Goal: Information Seeking & Learning: Learn about a topic

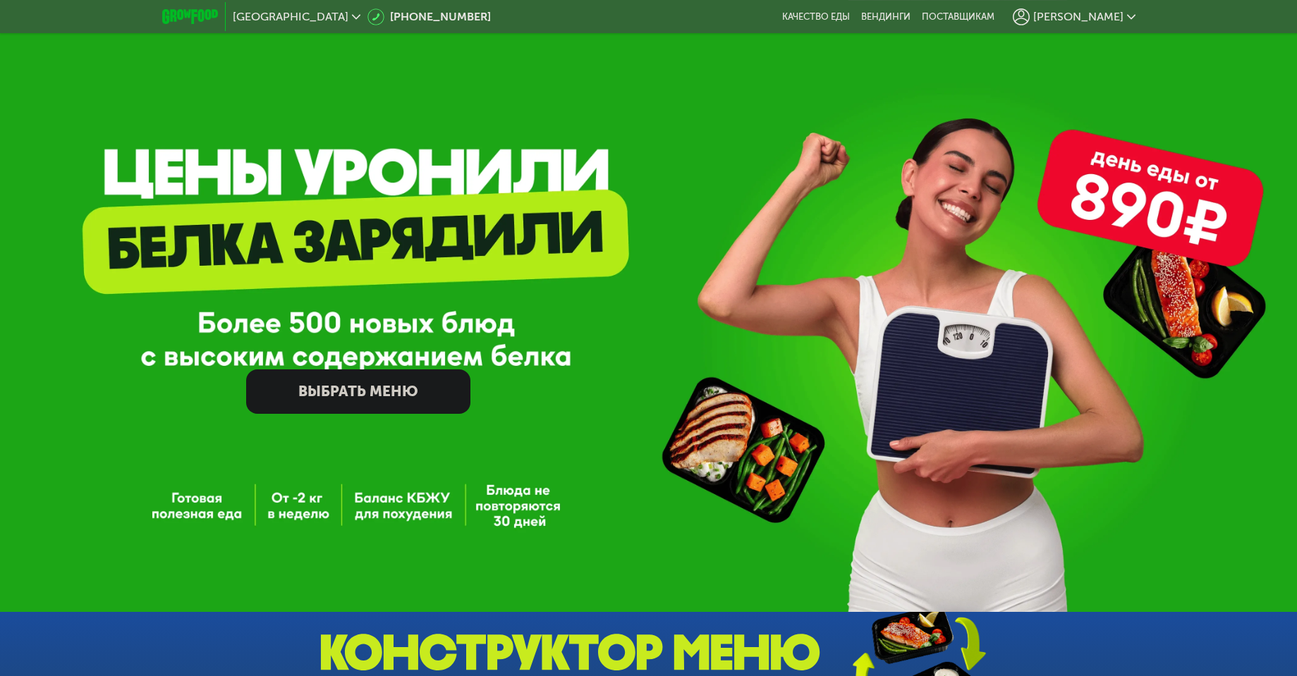
click at [1104, 18] on span "[PERSON_NAME]" at bounding box center [1078, 16] width 90 height 11
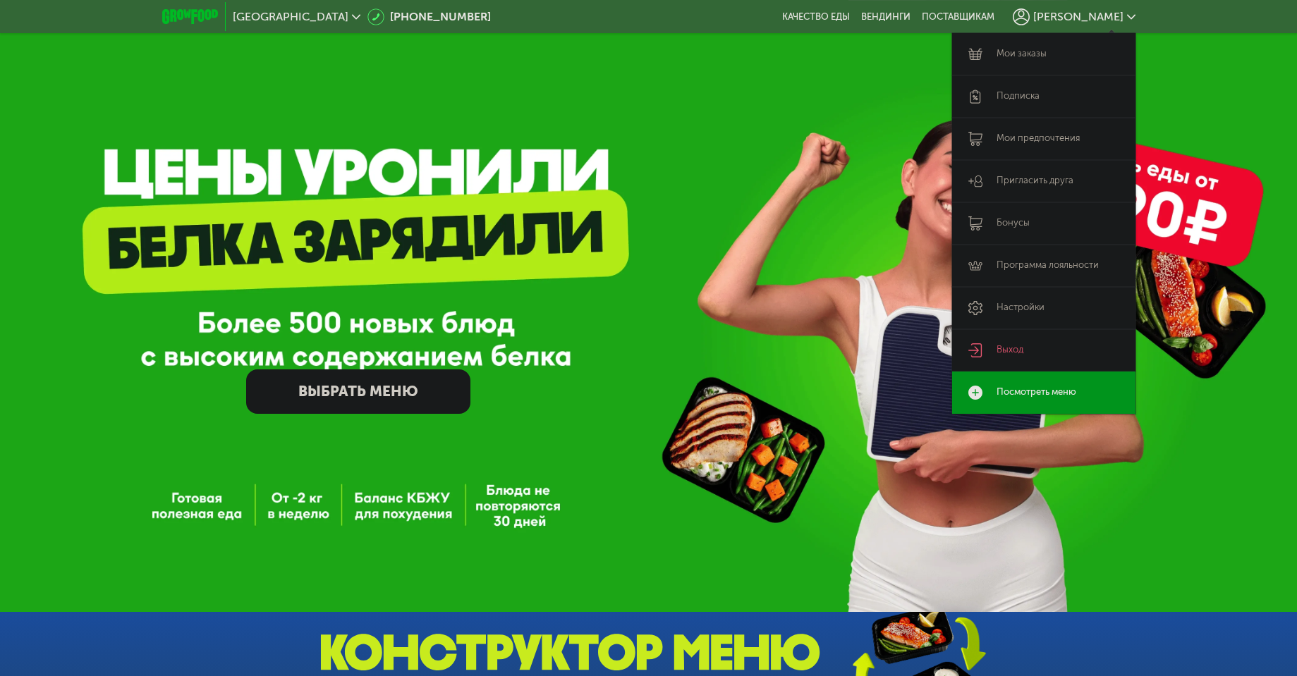
click at [1021, 57] on link "Мои заказы" at bounding box center [1043, 54] width 183 height 42
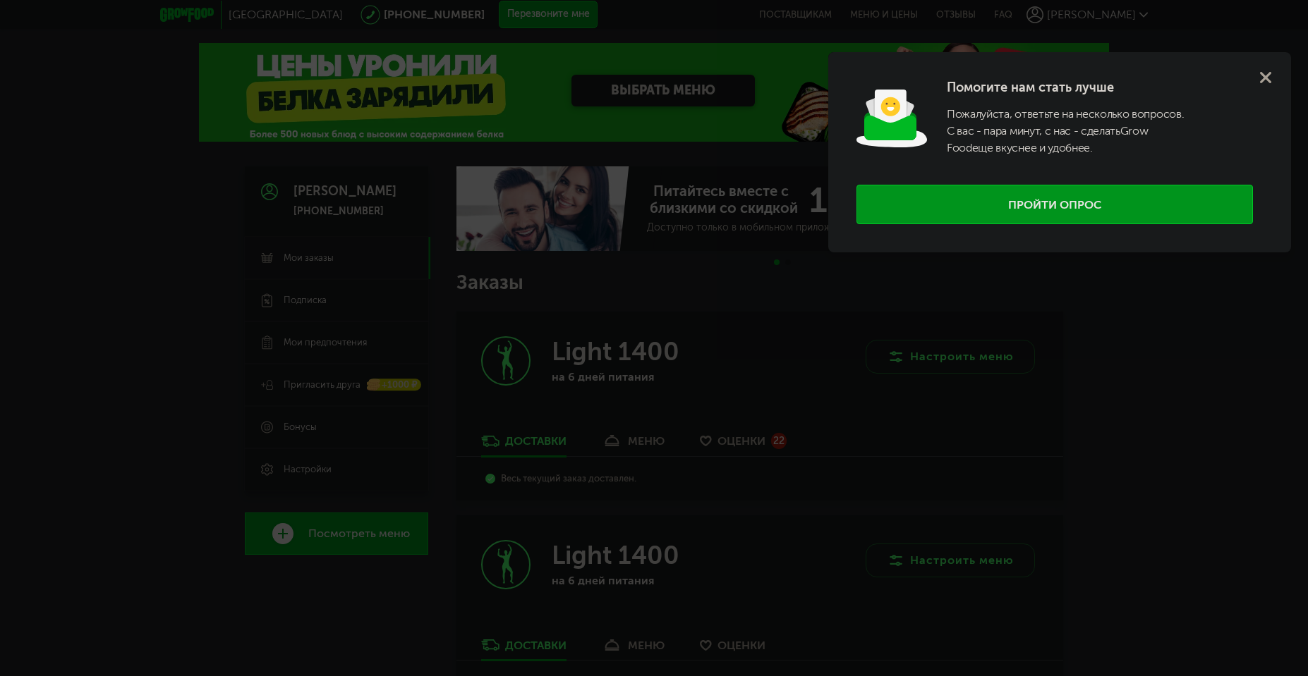
click at [1265, 76] on use at bounding box center [1265, 77] width 11 height 11
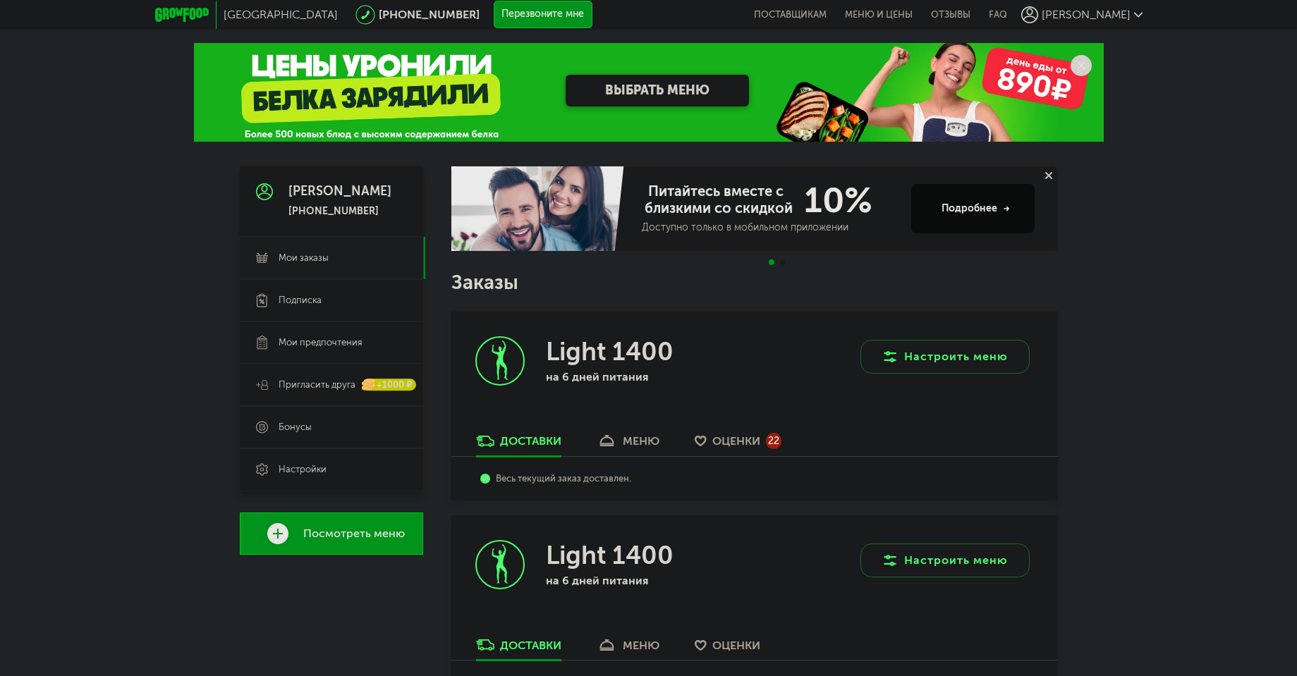
click at [649, 442] on div "меню" at bounding box center [641, 441] width 37 height 13
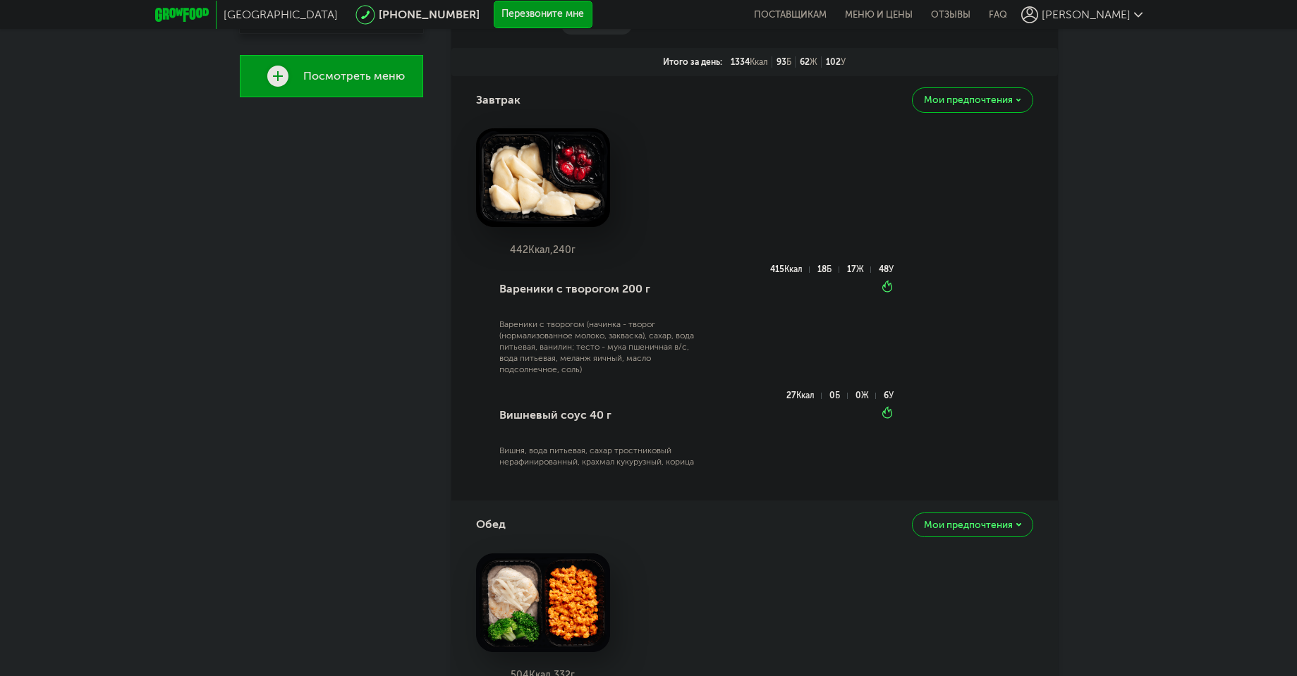
scroll to position [403, 0]
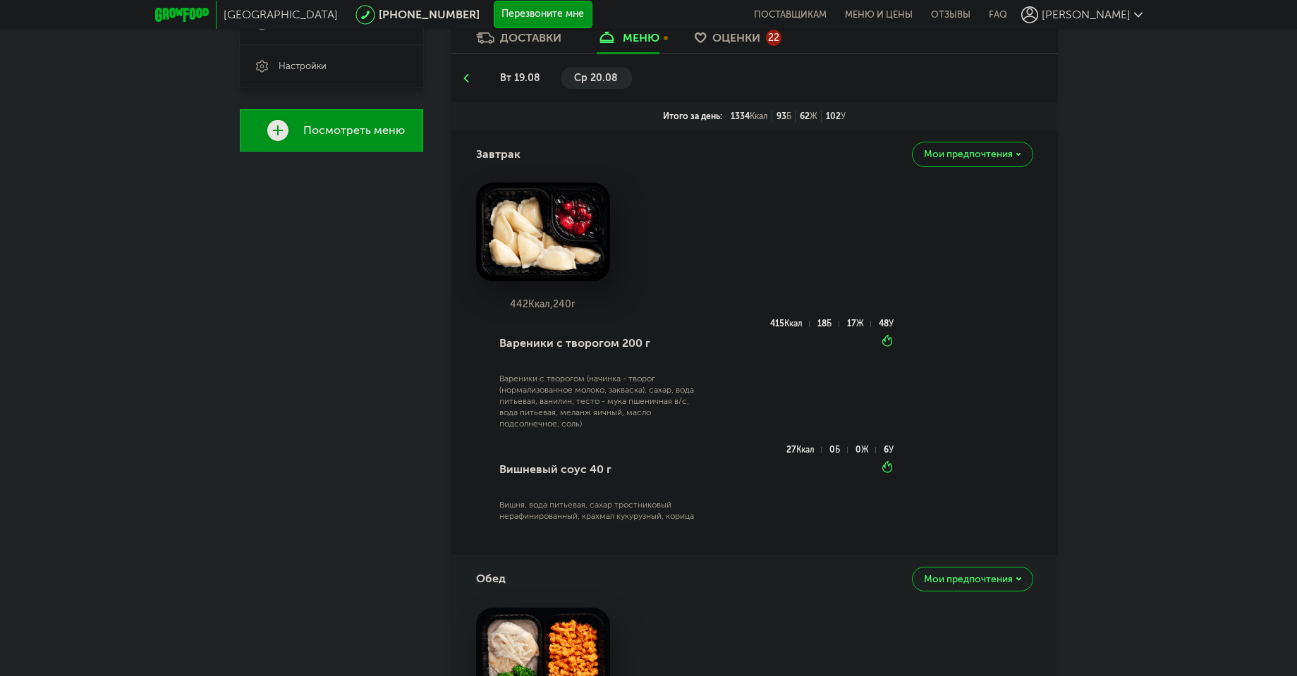
click at [503, 79] on span "вт 19.08" at bounding box center [520, 78] width 40 height 12
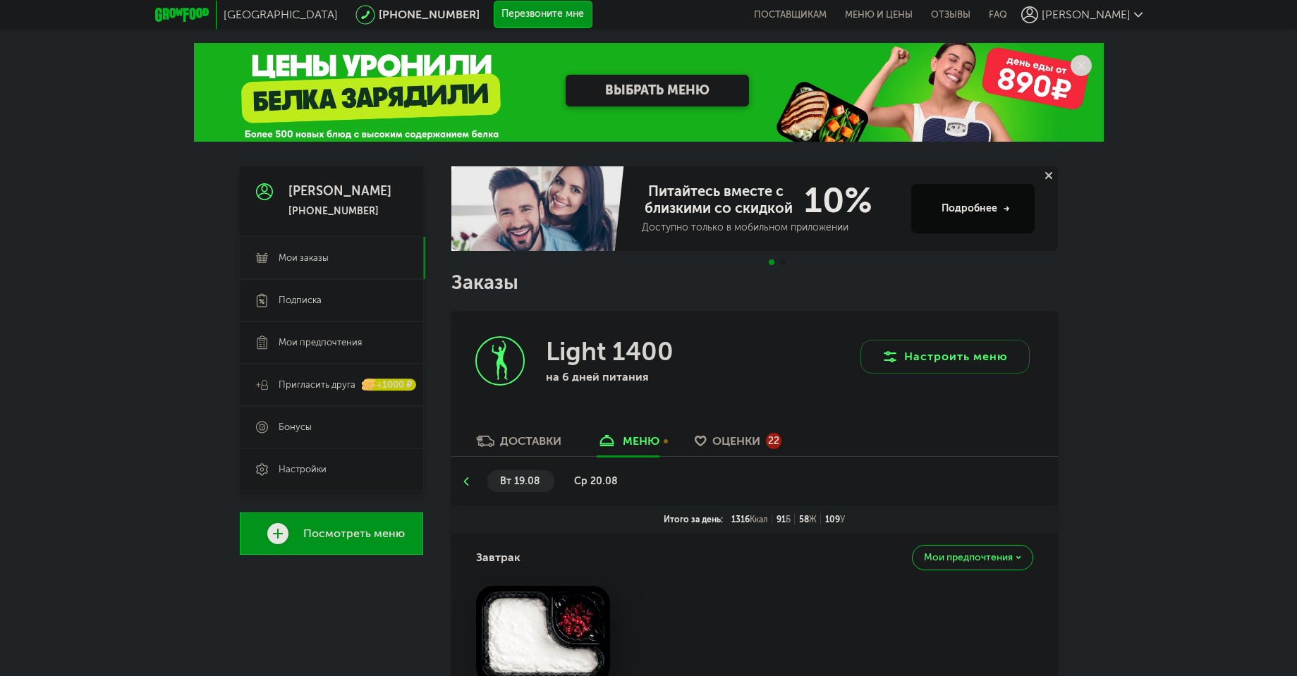
scroll to position [254, 0]
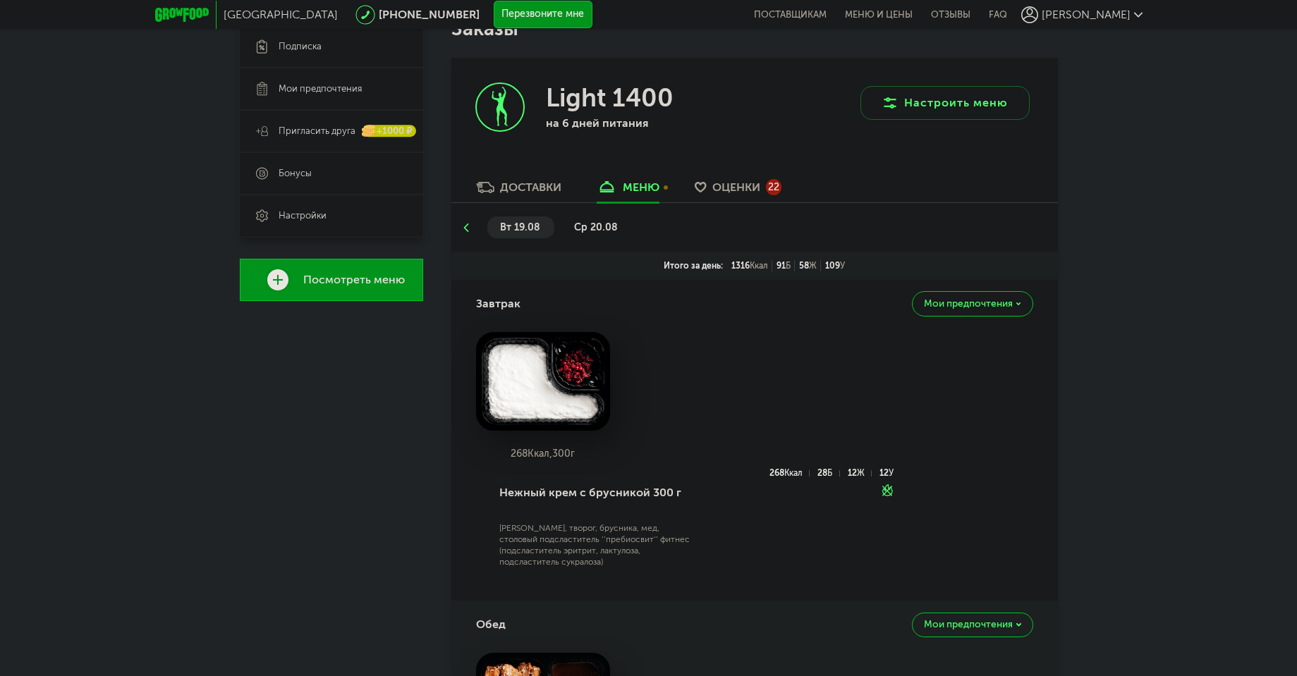
click at [600, 230] on span "ср 20.08" at bounding box center [596, 227] width 44 height 12
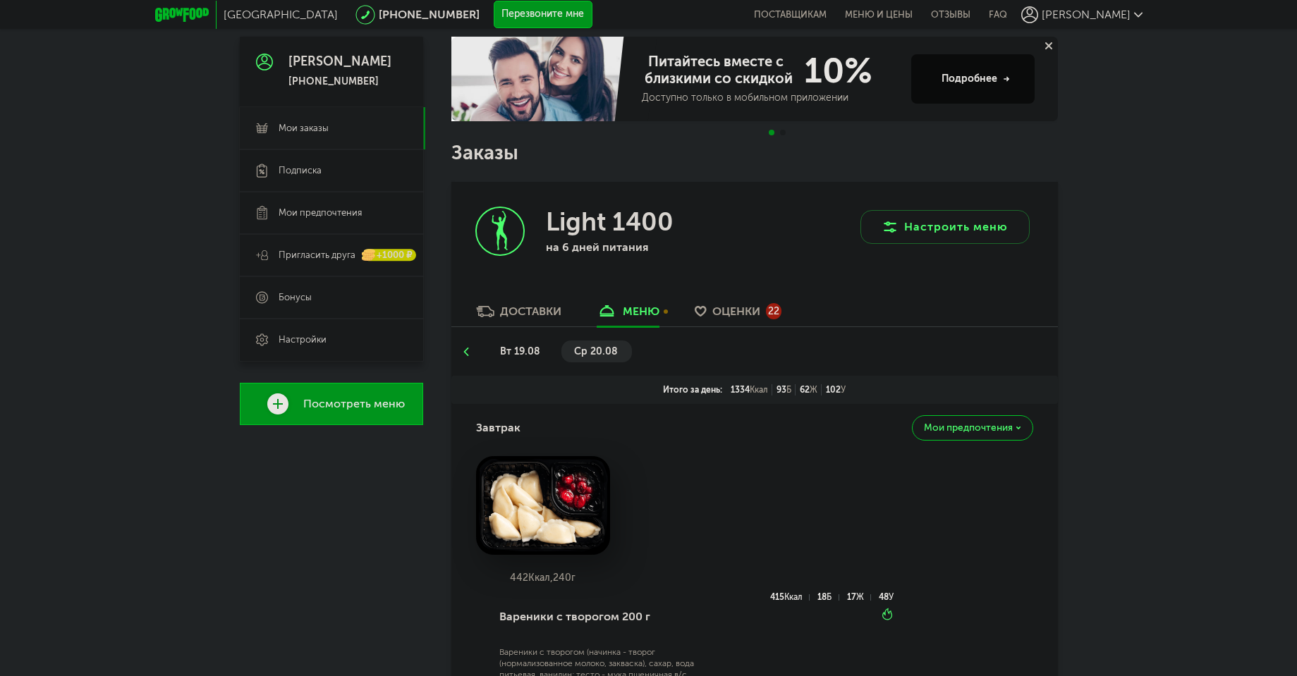
scroll to position [127, 0]
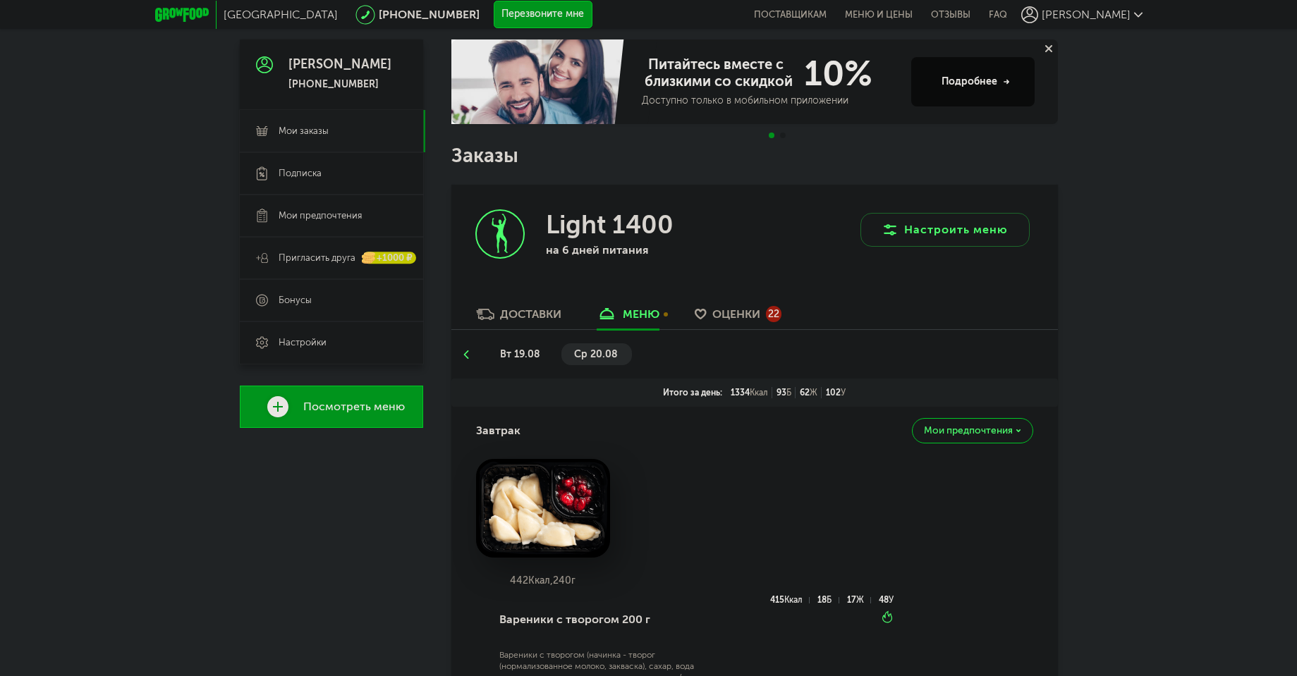
click at [522, 363] on li "вт 19.08" at bounding box center [520, 355] width 67 height 22
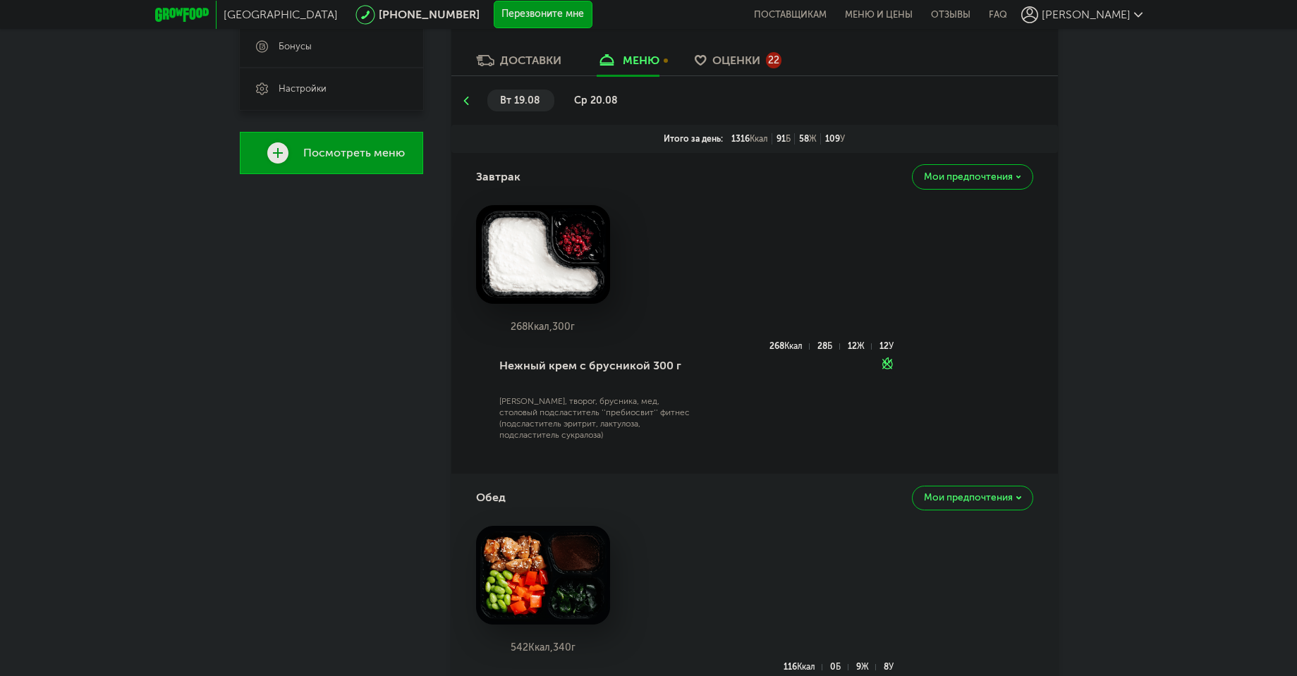
scroll to position [0, 0]
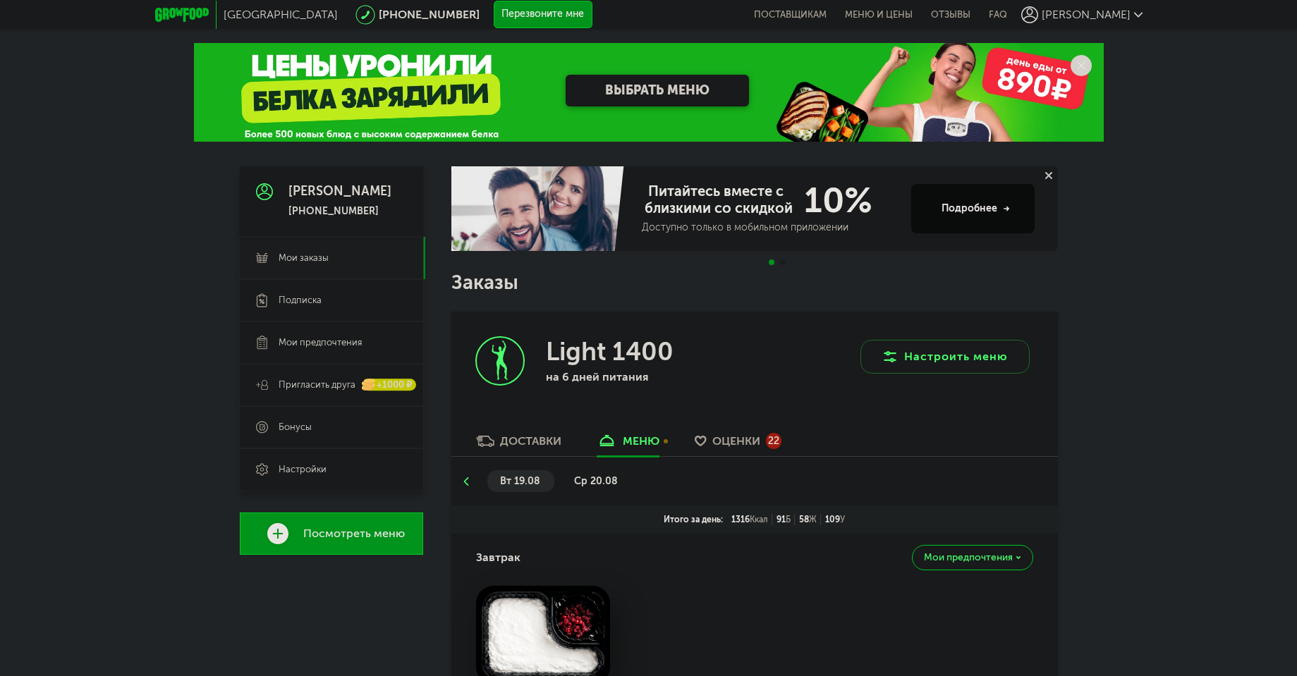
click at [600, 482] on span "ср 20.08" at bounding box center [596, 481] width 44 height 12
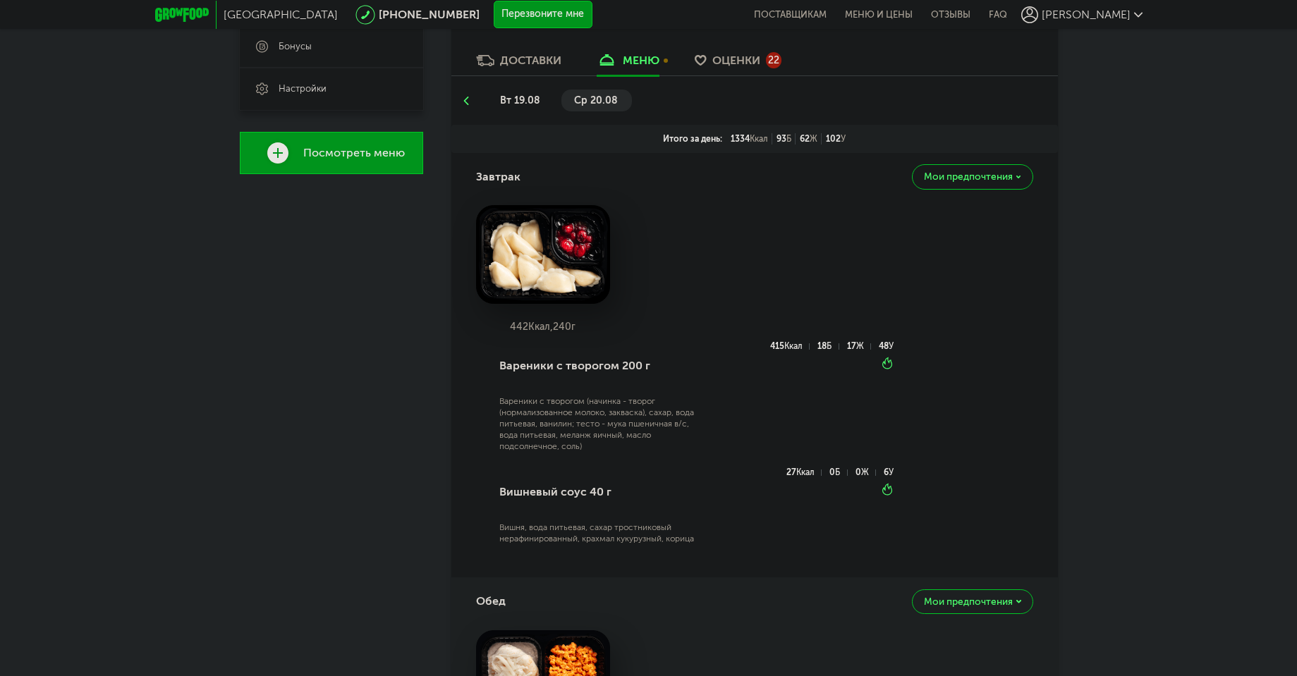
scroll to position [254, 0]
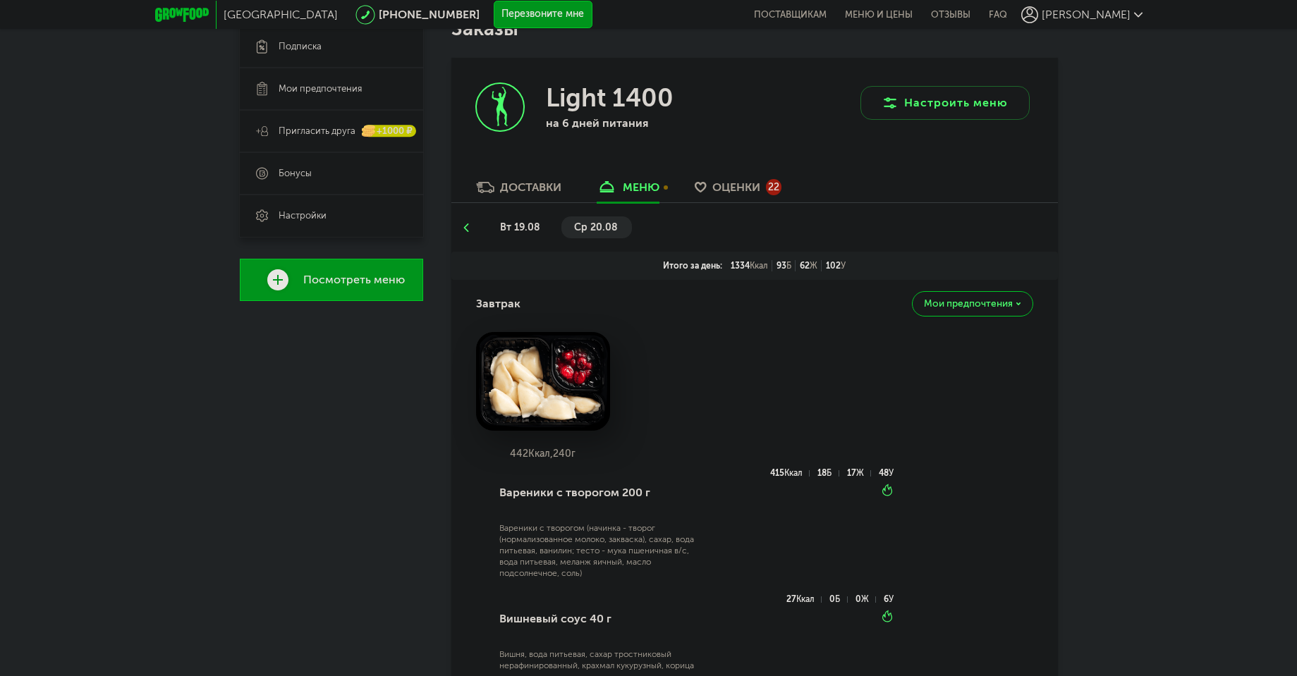
click at [519, 227] on span "вт 19.08" at bounding box center [520, 227] width 40 height 12
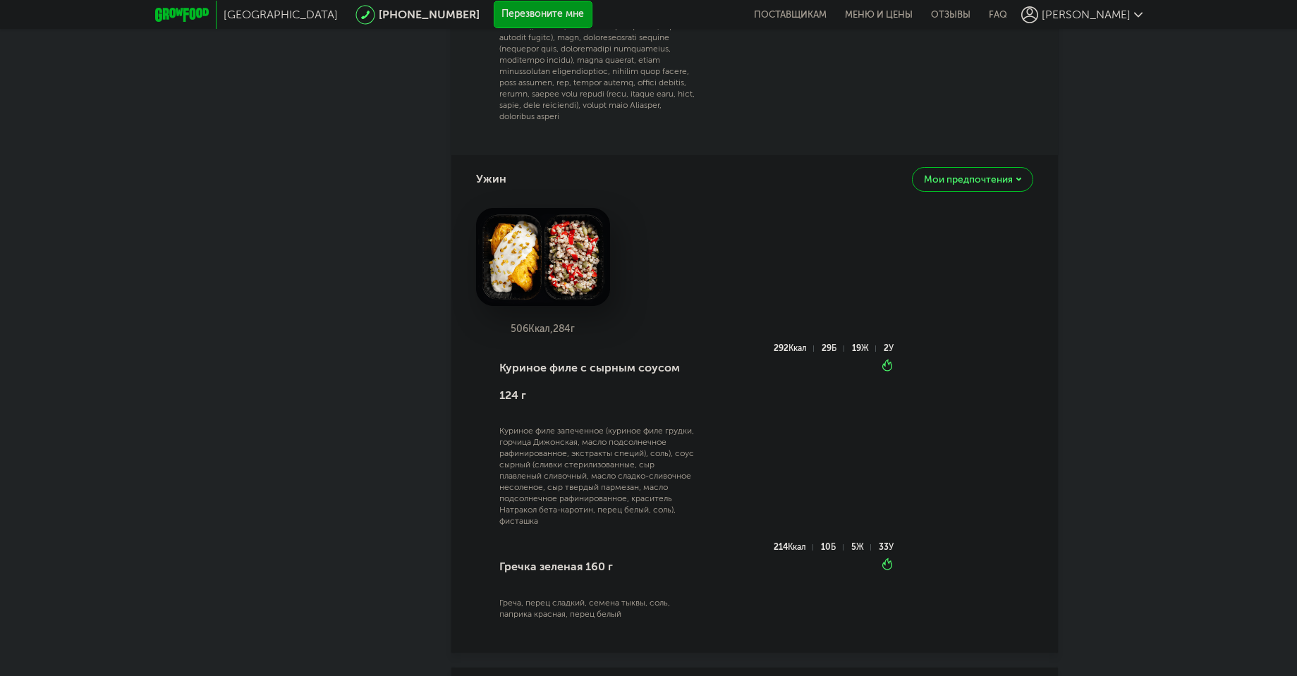
scroll to position [1397, 0]
click at [551, 288] on img at bounding box center [543, 261] width 134 height 99
click at [1002, 188] on span "Мои предпочтения" at bounding box center [968, 183] width 89 height 10
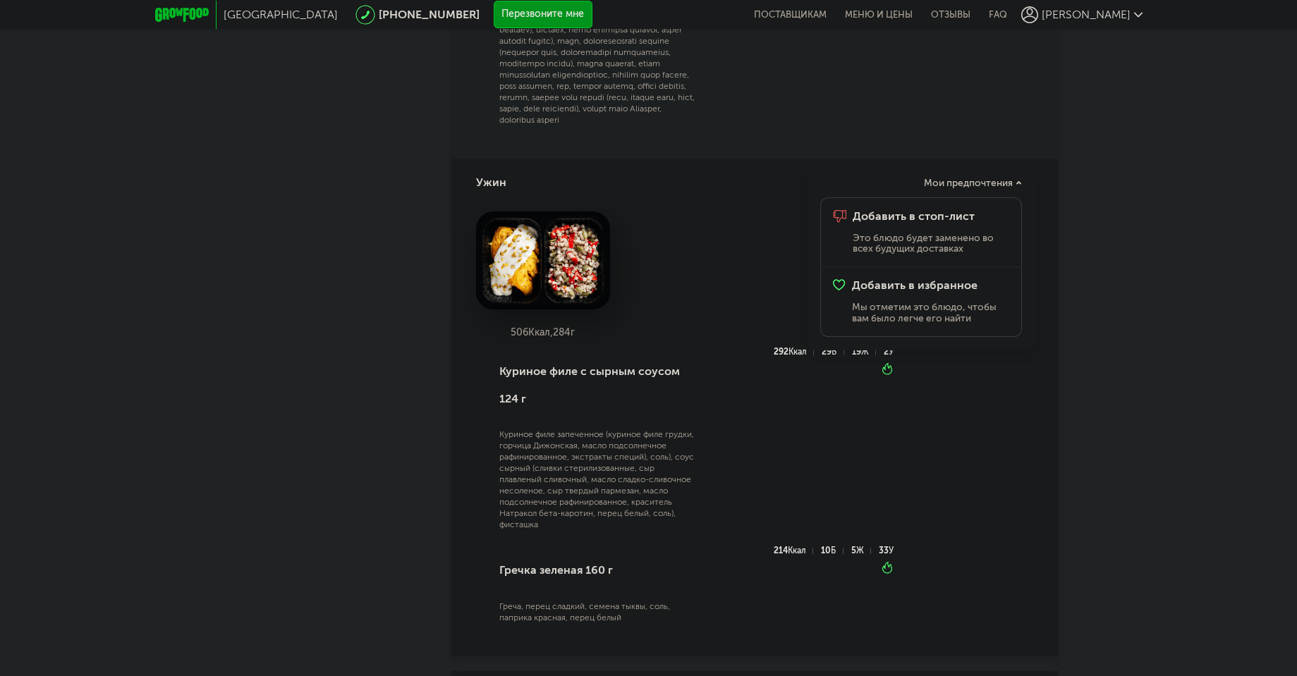
click at [741, 241] on div "506 Ккал, 284 г" at bounding box center [754, 280] width 557 height 137
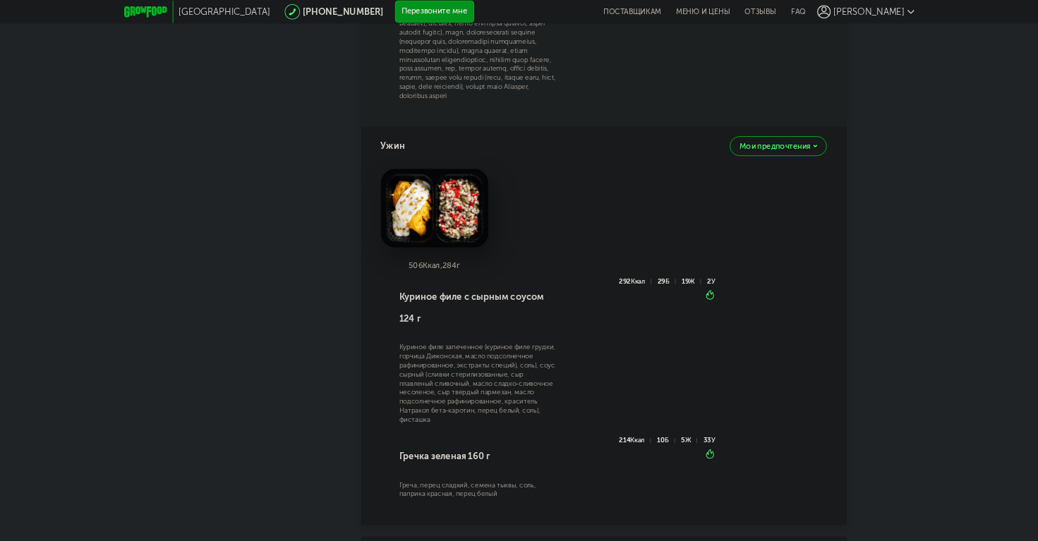
scroll to position [1524, 0]
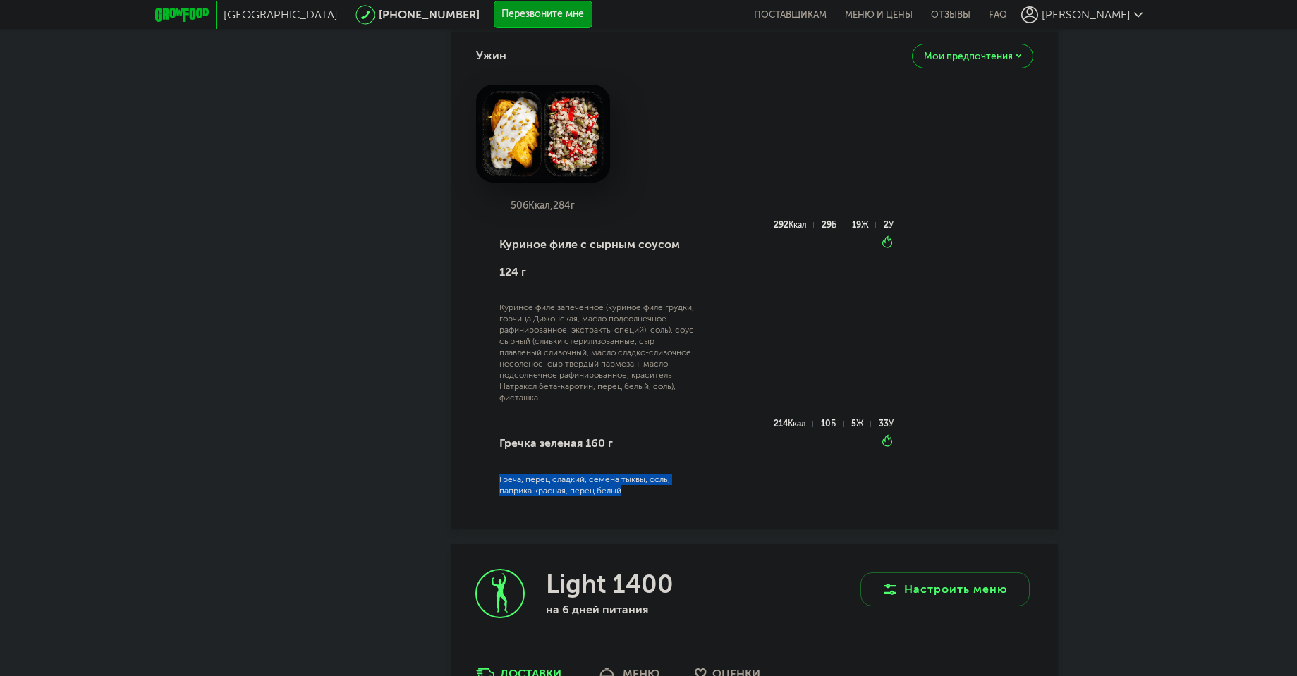
drag, startPoint x: 626, startPoint y: 518, endPoint x: 497, endPoint y: 504, distance: 129.9
click at [497, 504] on div "Гречка зеленая 160 г Греча, перец сладкий, семена тыквы, соль, паприка красная,…" at bounding box center [595, 466] width 199 height 92
click at [557, 171] on img at bounding box center [543, 134] width 134 height 99
click at [1004, 177] on div "506 Ккал, 284 г" at bounding box center [754, 153] width 557 height 137
click at [647, 372] on div "Куриное филе запеченное (куриное филе грудки, горчица Дижонская, масло подсолне…" at bounding box center [596, 353] width 195 height 102
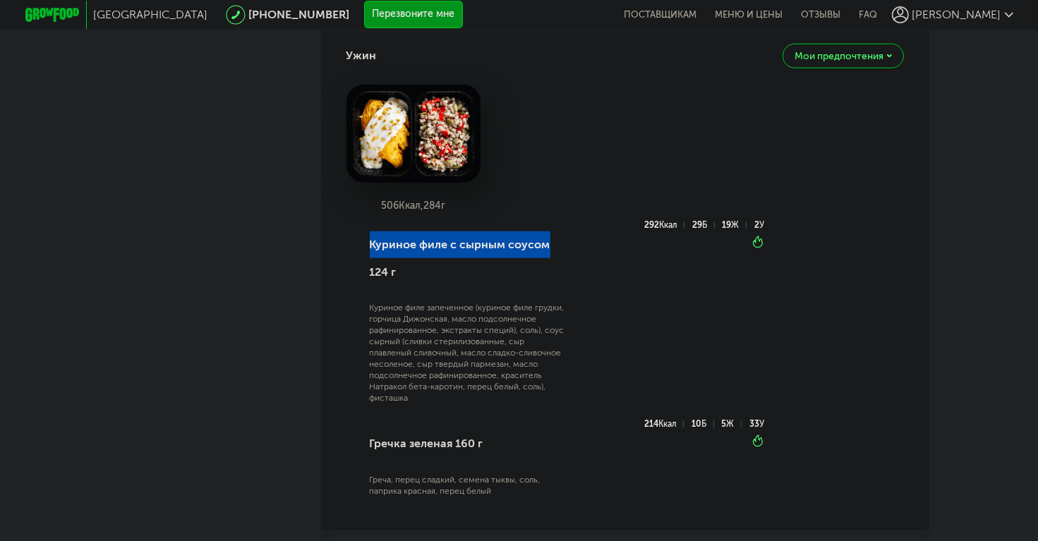
drag, startPoint x: 375, startPoint y: 272, endPoint x: 545, endPoint y: 274, distance: 170.0
click at [545, 274] on div "Куриное филе с сырным соусом 124 г Куриное филе запеченное (куриное филе грудки…" at bounding box center [465, 320] width 199 height 199
copy div "Куриное филе с сырным соусом"
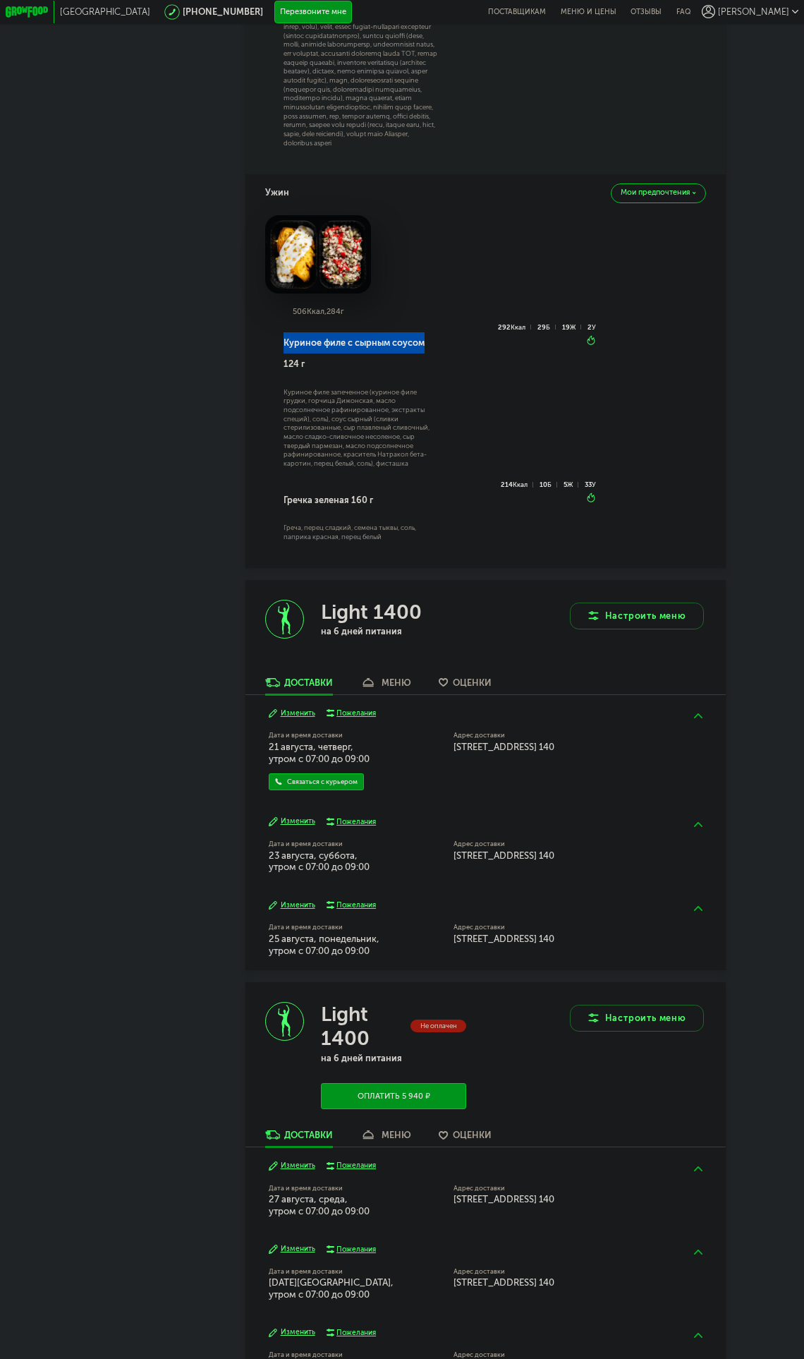
scroll to position [893, 0]
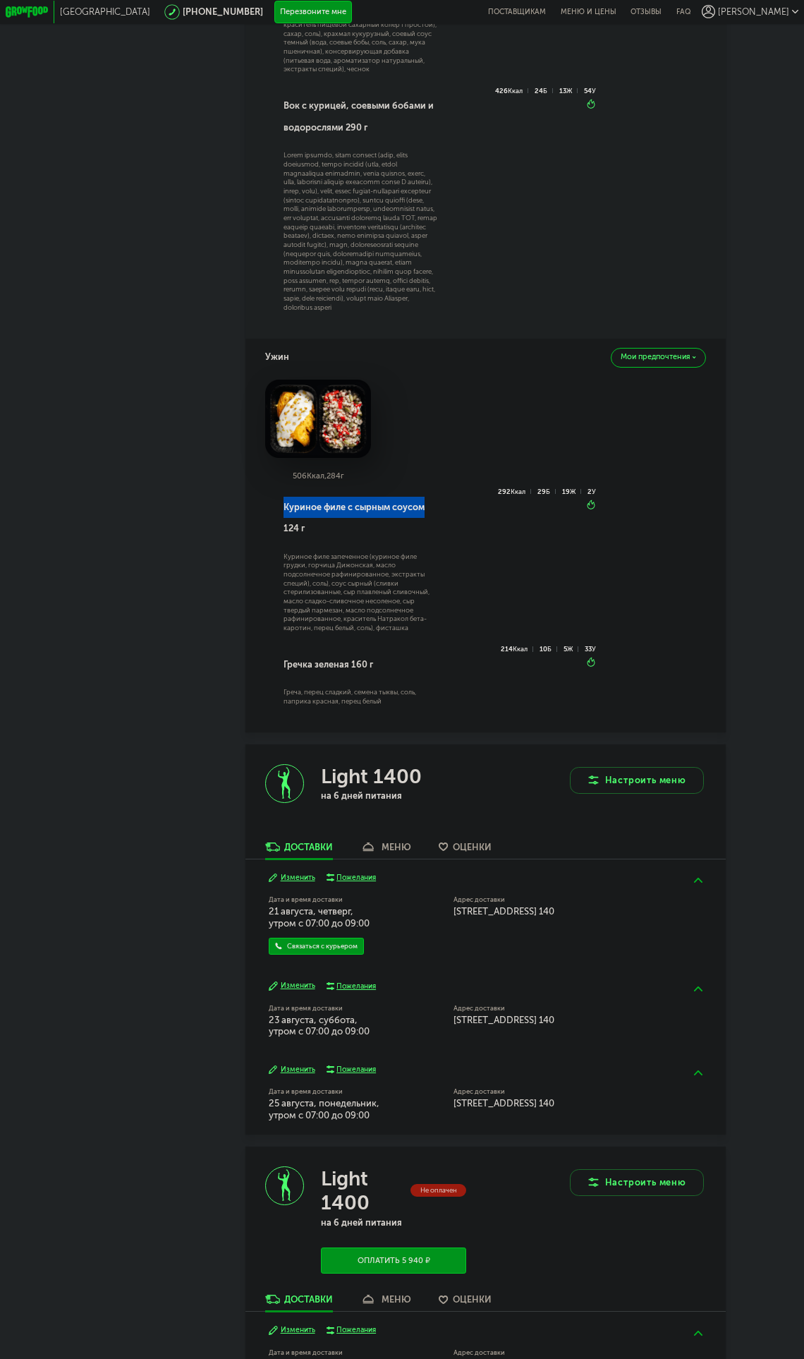
copy div "Куриное филе с сырным соусом"
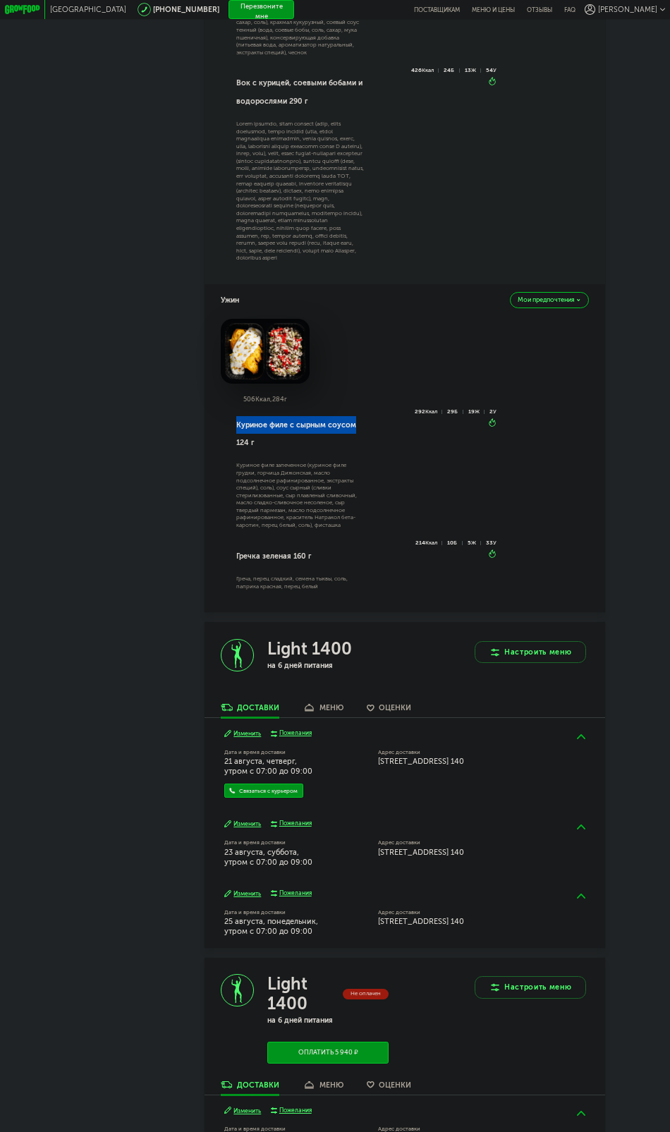
scroll to position [744, 0]
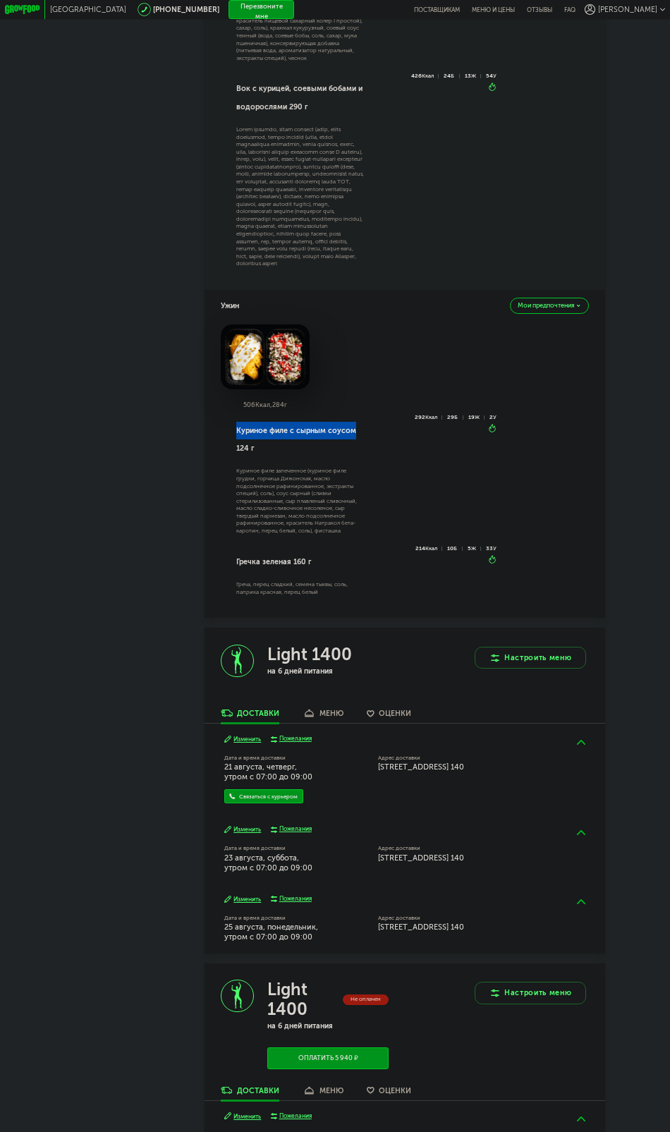
copy div "Куриное филе с сырным соусом"
click at [262, 377] on img at bounding box center [265, 356] width 88 height 65
drag, startPoint x: 234, startPoint y: 583, endPoint x: 291, endPoint y: 581, distance: 56.5
click at [291, 581] on div "Гречка зеленая 160 г Греча, перец сладкий, семена тыквы, соль, паприка красная,…" at bounding box center [299, 576] width 131 height 61
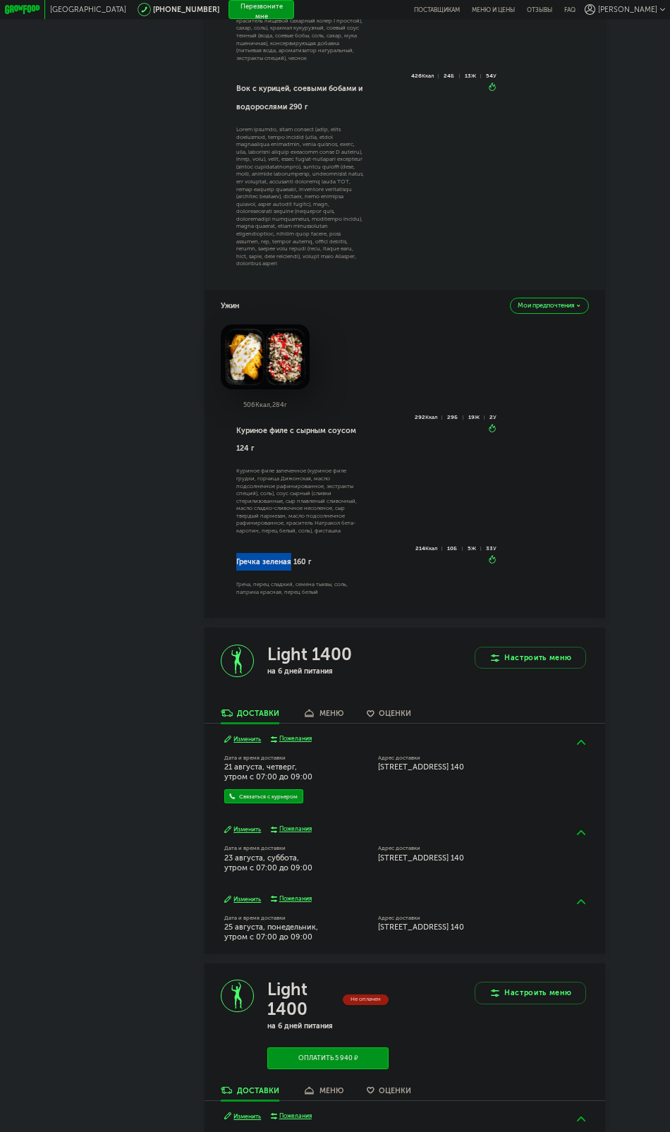
copy div "Гречка зеленая"
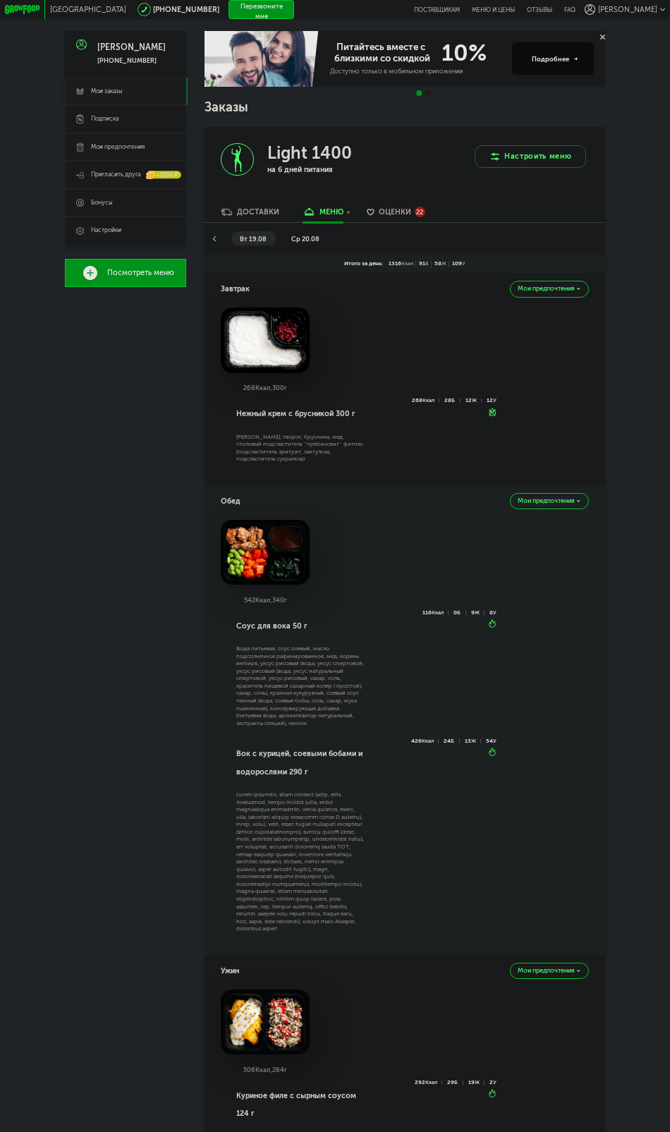
scroll to position [0, 0]
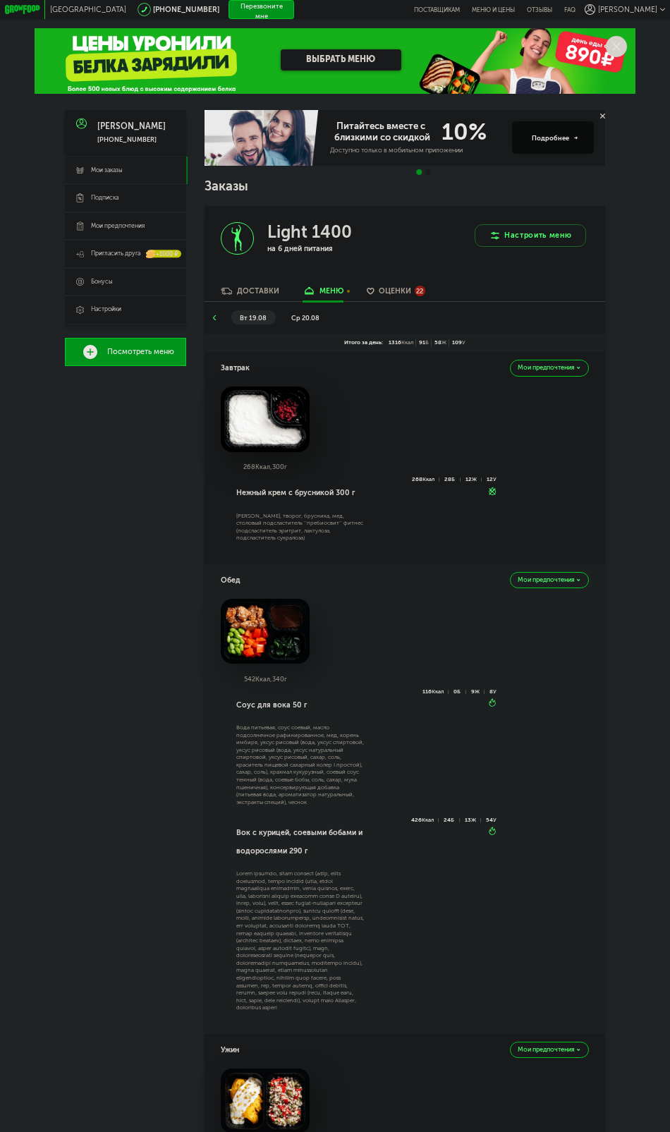
click at [305, 320] on span "ср 20.08" at bounding box center [305, 318] width 28 height 8
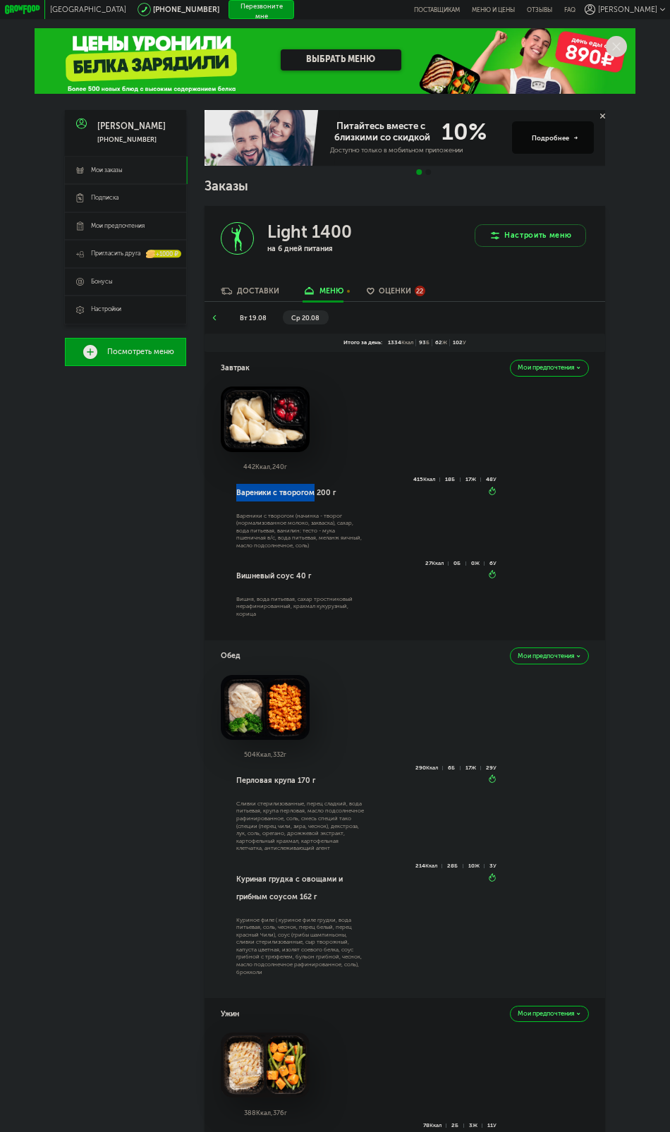
drag, startPoint x: 234, startPoint y: 497, endPoint x: 312, endPoint y: 500, distance: 77.6
click at [312, 500] on div "Вареники с творогом 200 г Вареники с творогом (начинка - творог (нормализованно…" at bounding box center [299, 518] width 131 height 83
copy div "Вареники с творогом"
click at [310, 322] on span "ср 20.08" at bounding box center [305, 318] width 28 height 8
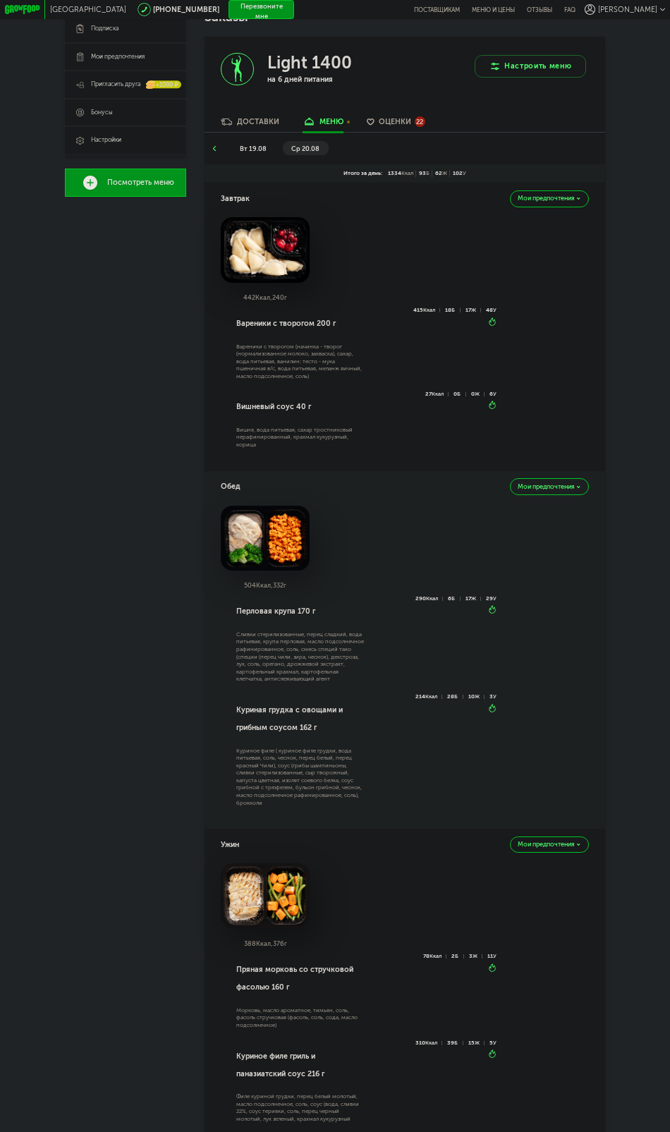
scroll to position [169, 0]
drag, startPoint x: 232, startPoint y: 621, endPoint x: 292, endPoint y: 618, distance: 60.0
click at [292, 618] on div "Перловая крупа 170 г Сливки стерилизованные, перец сладкий, вода питьевая, круп…" at bounding box center [359, 706] width 276 height 222
copy div "Перловая крупа"
drag, startPoint x: 236, startPoint y: 719, endPoint x: 295, endPoint y: 738, distance: 62.0
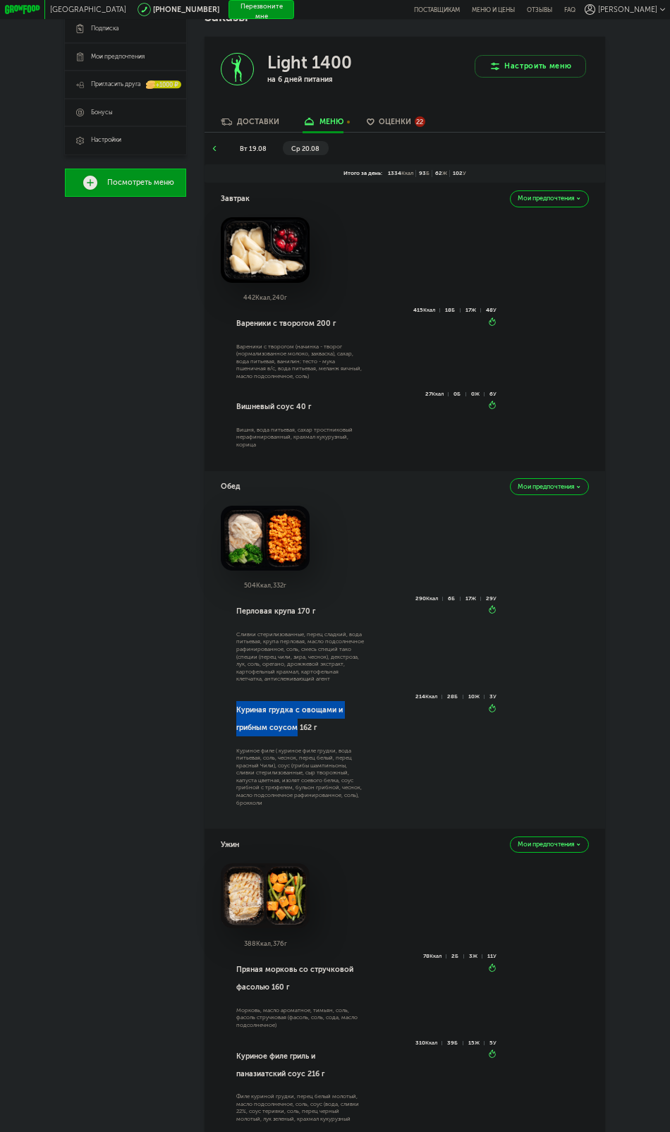
click at [295, 676] on div "Куриная грудка с овощами и грибным соусом 162 г" at bounding box center [300, 718] width 129 height 49
copy div "Куриная грудка с овощами и грибным соусом"
